Goal: Task Accomplishment & Management: Use online tool/utility

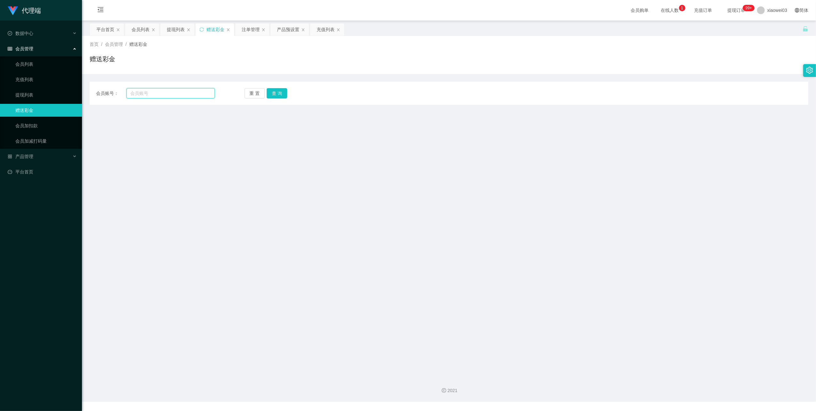
click at [172, 93] on input "text" at bounding box center [171, 93] width 88 height 10
paste input "bangboo"
type input "bangboo"
click at [278, 94] on button "查 询" at bounding box center [277, 93] width 20 height 10
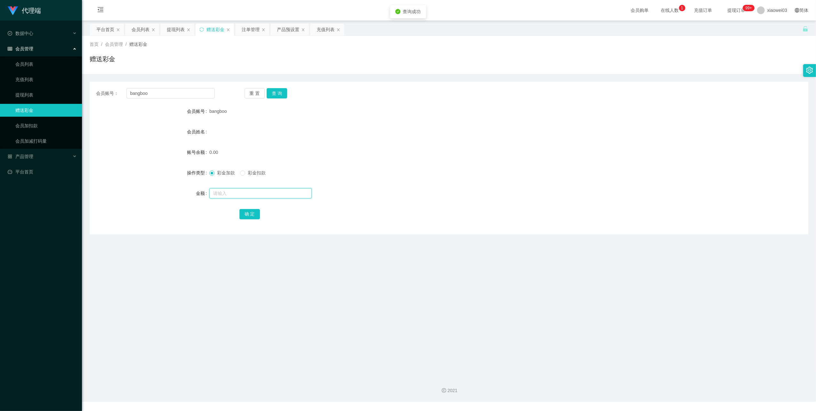
click at [247, 190] on input "text" at bounding box center [260, 193] width 102 height 10
type input "30"
click at [254, 212] on button "确 定" at bounding box center [250, 214] width 20 height 10
click at [284, 30] on div "产品预设置" at bounding box center [288, 29] width 22 height 12
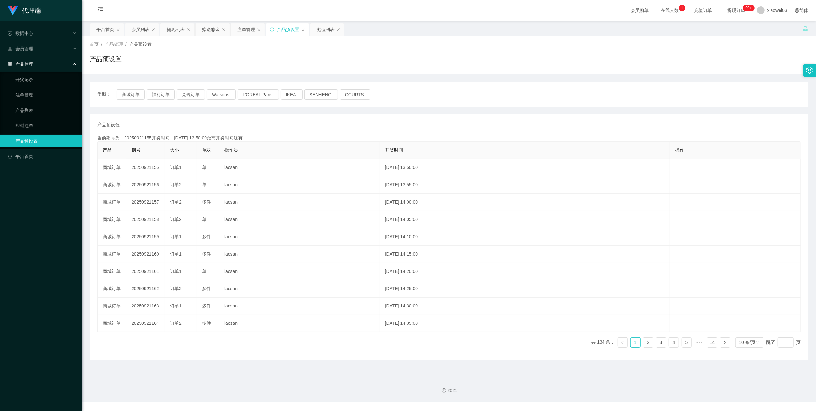
click at [114, 95] on span "类型：" at bounding box center [106, 94] width 19 height 10
click at [133, 97] on button "商城订单" at bounding box center [131, 94] width 28 height 10
click at [272, 31] on icon "图标: sync" at bounding box center [272, 29] width 4 height 4
click at [126, 94] on button "商城订单" at bounding box center [131, 94] width 28 height 10
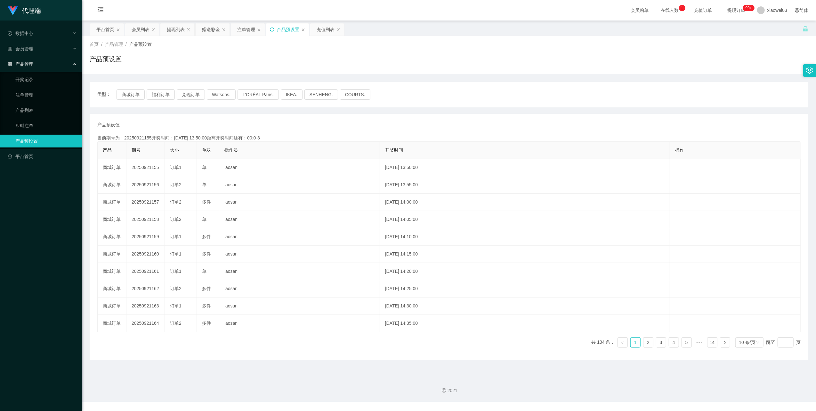
click at [273, 31] on icon "图标: sync" at bounding box center [272, 29] width 4 height 4
click at [133, 93] on button "商城订单" at bounding box center [131, 94] width 28 height 10
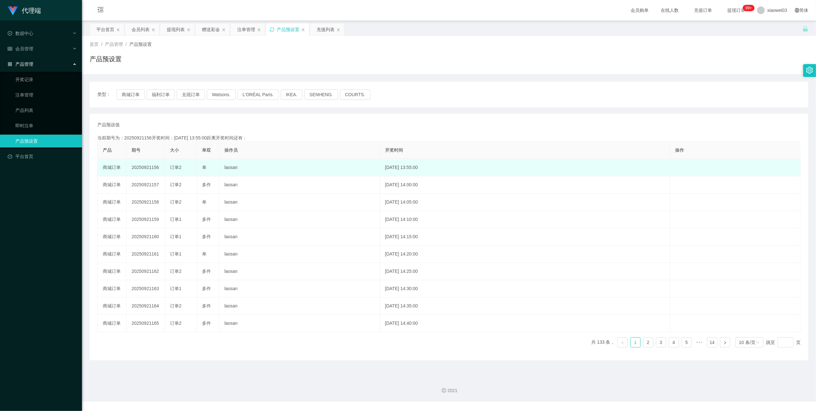
click at [145, 165] on td "20250921156" at bounding box center [146, 167] width 38 height 17
copy td "20250921156"
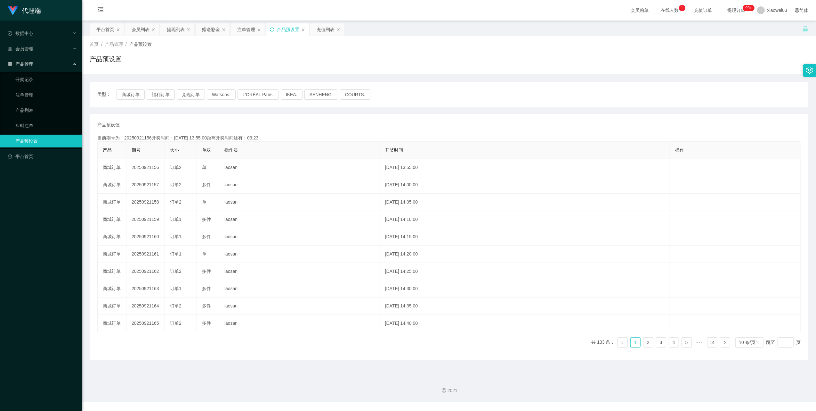
click at [274, 29] on icon "图标: sync" at bounding box center [272, 29] width 4 height 4
click at [131, 95] on button "商城订单" at bounding box center [131, 94] width 28 height 10
click at [242, 29] on div "注单管理" at bounding box center [246, 29] width 18 height 12
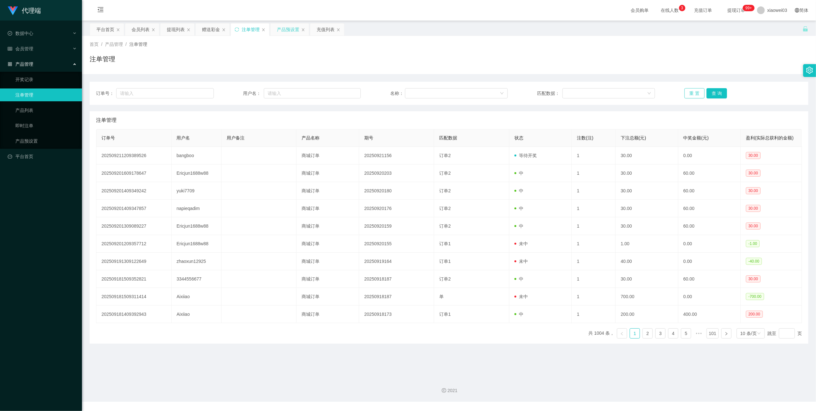
click at [689, 95] on button "重 置" at bounding box center [695, 93] width 20 height 10
click at [691, 87] on div "订单号： 用户名： 名称： 匹配数据： 重 置 查 询" at bounding box center [449, 93] width 719 height 23
click at [691, 89] on button "重 置" at bounding box center [695, 93] width 20 height 10
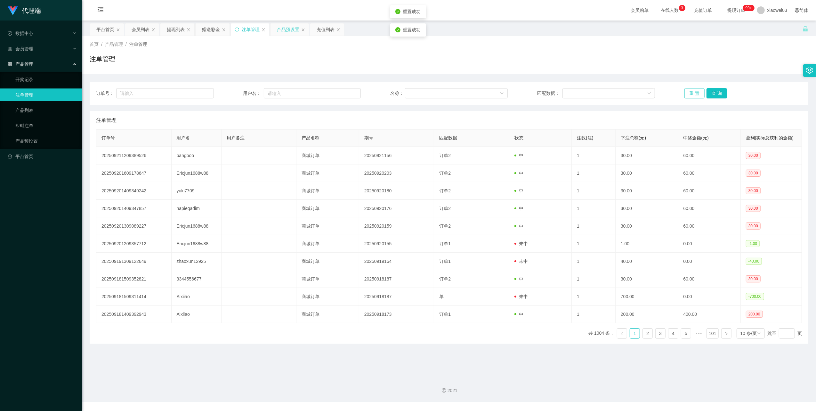
click at [691, 89] on button "重 置" at bounding box center [695, 93] width 20 height 10
click at [694, 91] on button "重 置" at bounding box center [695, 93] width 20 height 10
click at [167, 31] on div "提现列表" at bounding box center [176, 29] width 18 height 12
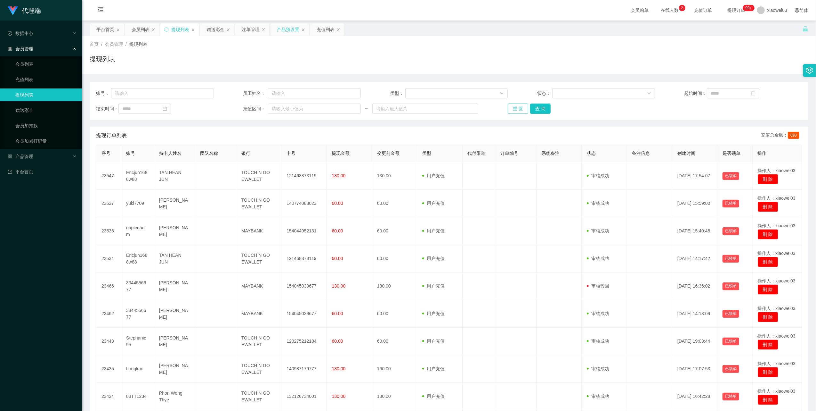
click at [512, 109] on button "重 置" at bounding box center [518, 108] width 20 height 10
click at [513, 108] on button "重 置" at bounding box center [518, 108] width 20 height 10
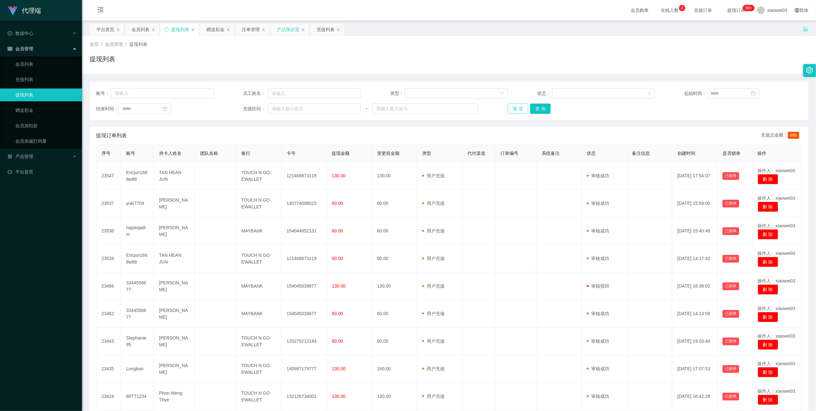
click at [518, 109] on button "重 置" at bounding box center [518, 108] width 20 height 10
click at [510, 104] on div "账号： 员工姓名： 类型： 状态： 起始时间： 结束时间： 充值区间： ~ 重 置 查 询" at bounding box center [449, 101] width 719 height 38
click at [515, 109] on button "重 置" at bounding box center [518, 108] width 20 height 10
click at [513, 112] on button "重 置" at bounding box center [518, 108] width 20 height 10
click at [544, 110] on button "查 询" at bounding box center [540, 108] width 20 height 10
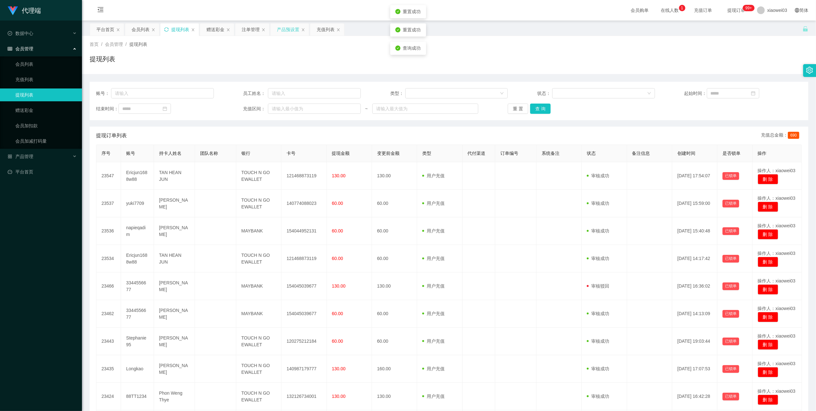
click at [166, 29] on icon "图标: sync" at bounding box center [166, 29] width 4 height 4
click at [517, 113] on button "重 置" at bounding box center [518, 108] width 20 height 10
click at [514, 111] on button "重 置" at bounding box center [518, 108] width 20 height 10
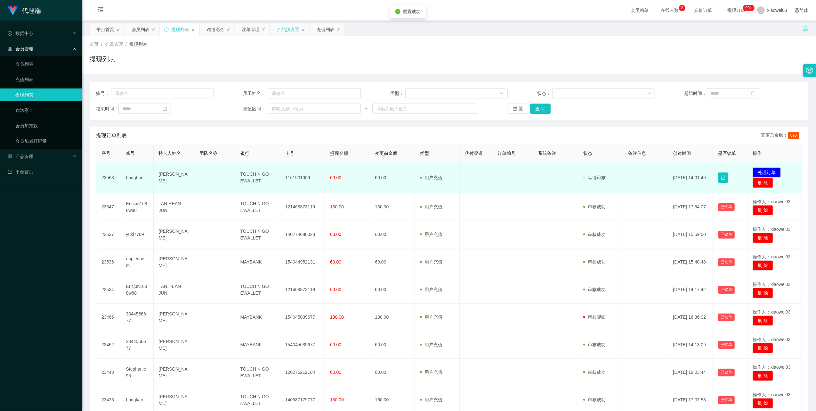
click at [298, 180] on td "1161901009" at bounding box center [302, 177] width 45 height 31
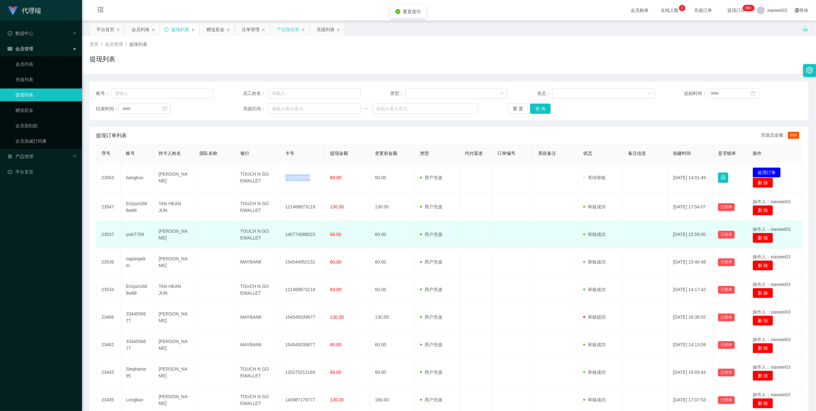
copy td "1161901009"
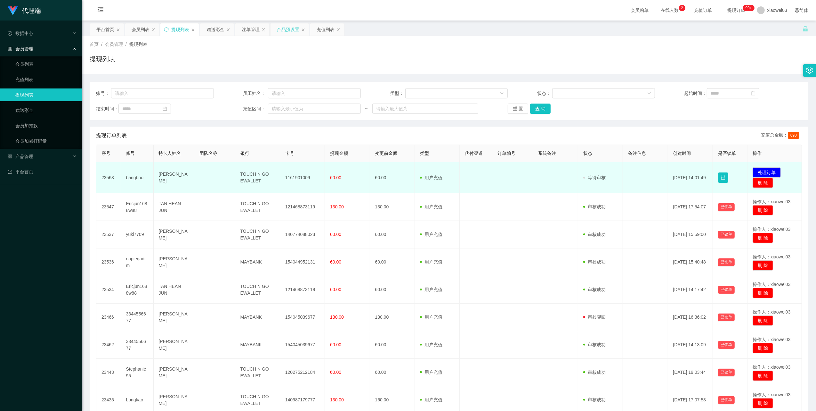
click at [254, 175] on td "TOUCH N GO EWALLET" at bounding box center [257, 177] width 45 height 31
copy td "TOUCH N GO EWALLET"
click at [768, 168] on button "处理订单" at bounding box center [767, 172] width 28 height 10
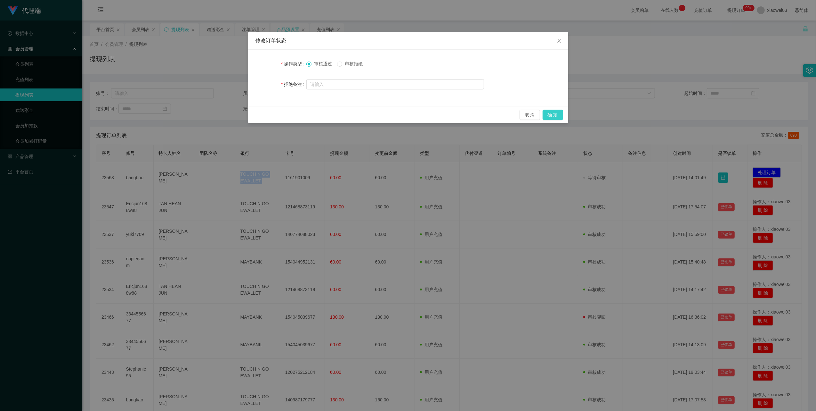
click at [551, 115] on button "确 定" at bounding box center [553, 115] width 20 height 10
